Goal: Navigation & Orientation: Find specific page/section

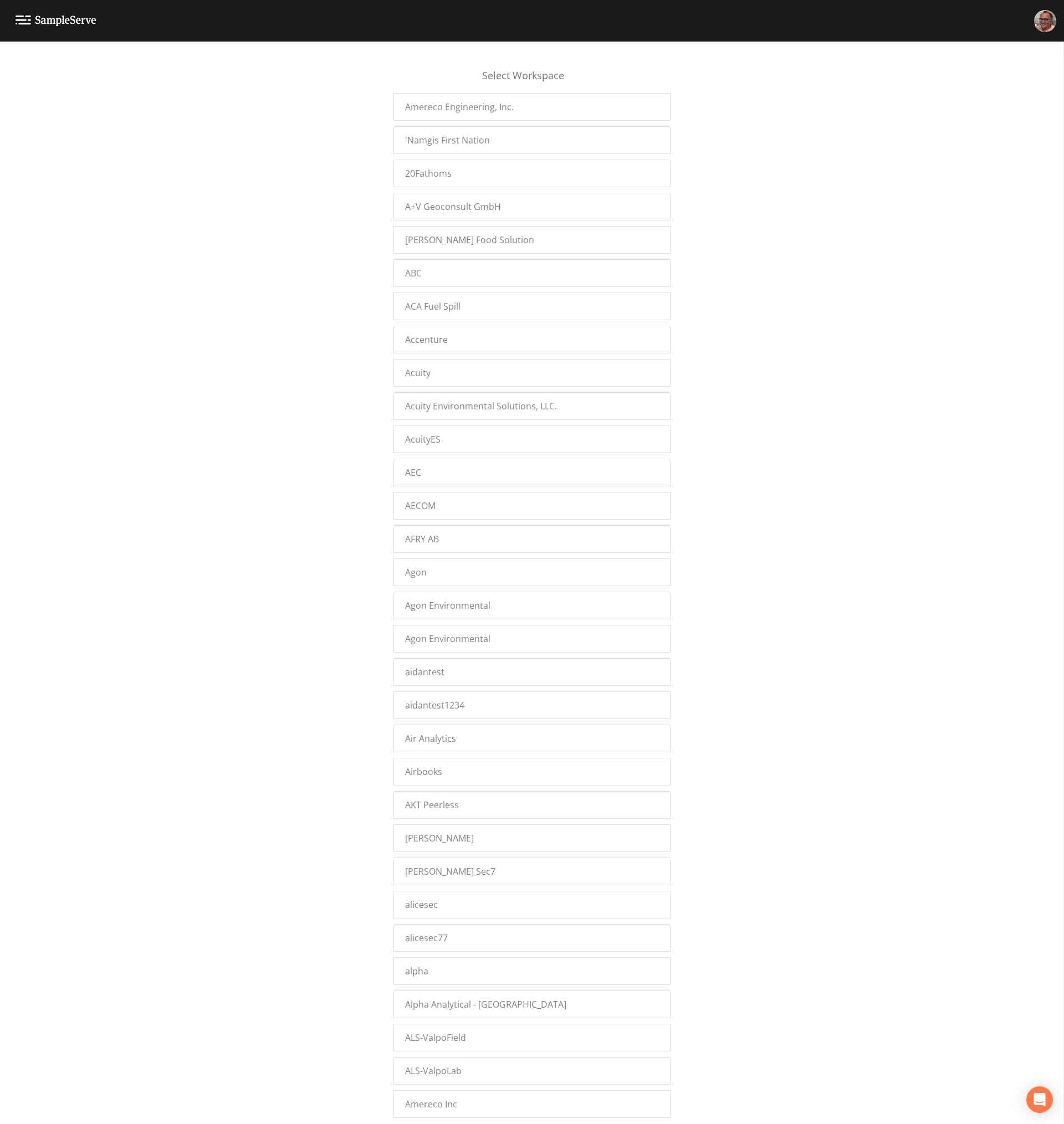
click at [222, 615] on div "Select Workspace Amereco Engineering, Inc. 'Namgis First Nation 20Fathoms A+V G…" at bounding box center [532, 586] width 1064 height 1069
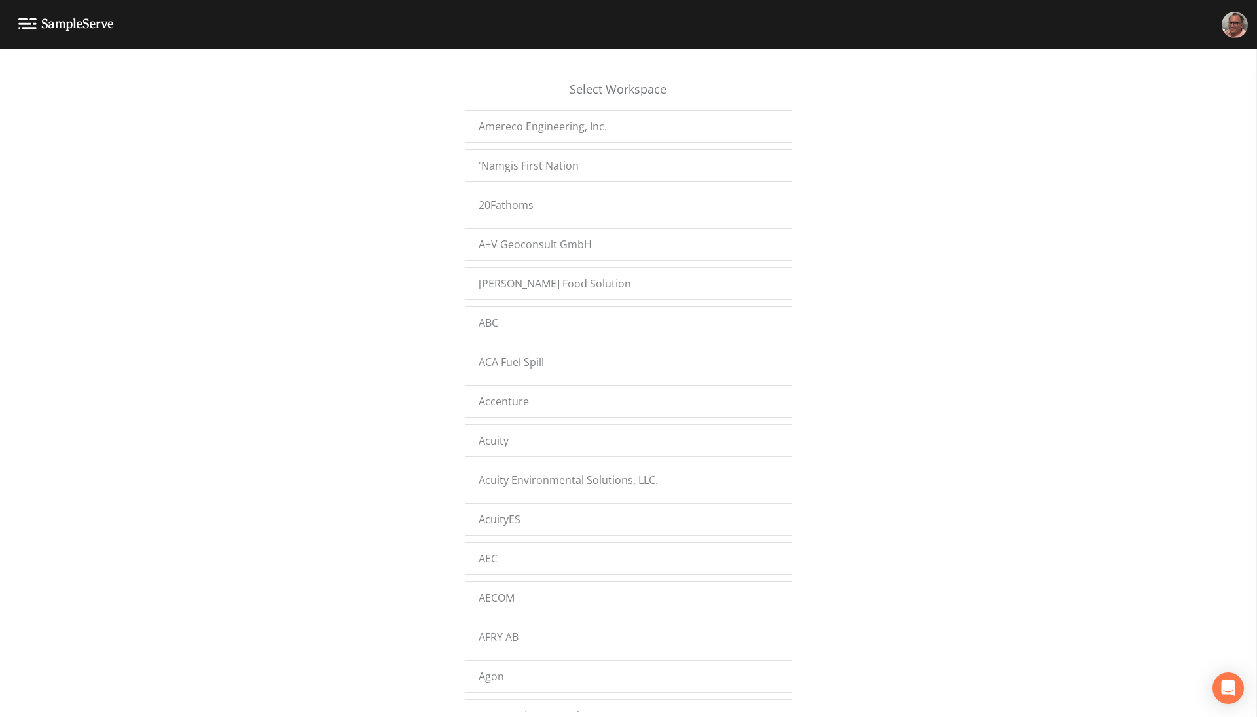
click at [215, 459] on div "Select Workspace Amereco Engineering, Inc. 'Namgis First Nation 20Fathoms A+V G…" at bounding box center [628, 386] width 1257 height 651
